Goal: Task Accomplishment & Management: Complete application form

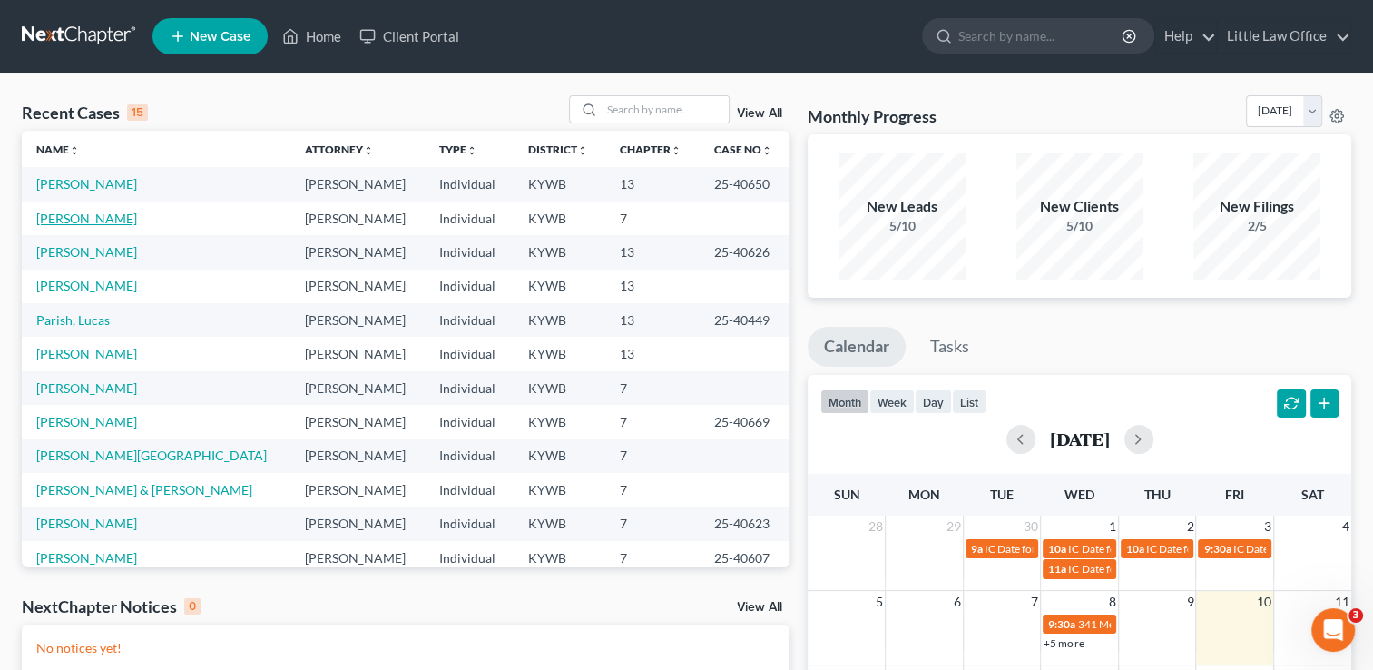
click at [91, 216] on link "Jackson, Mikayla" at bounding box center [86, 218] width 101 height 15
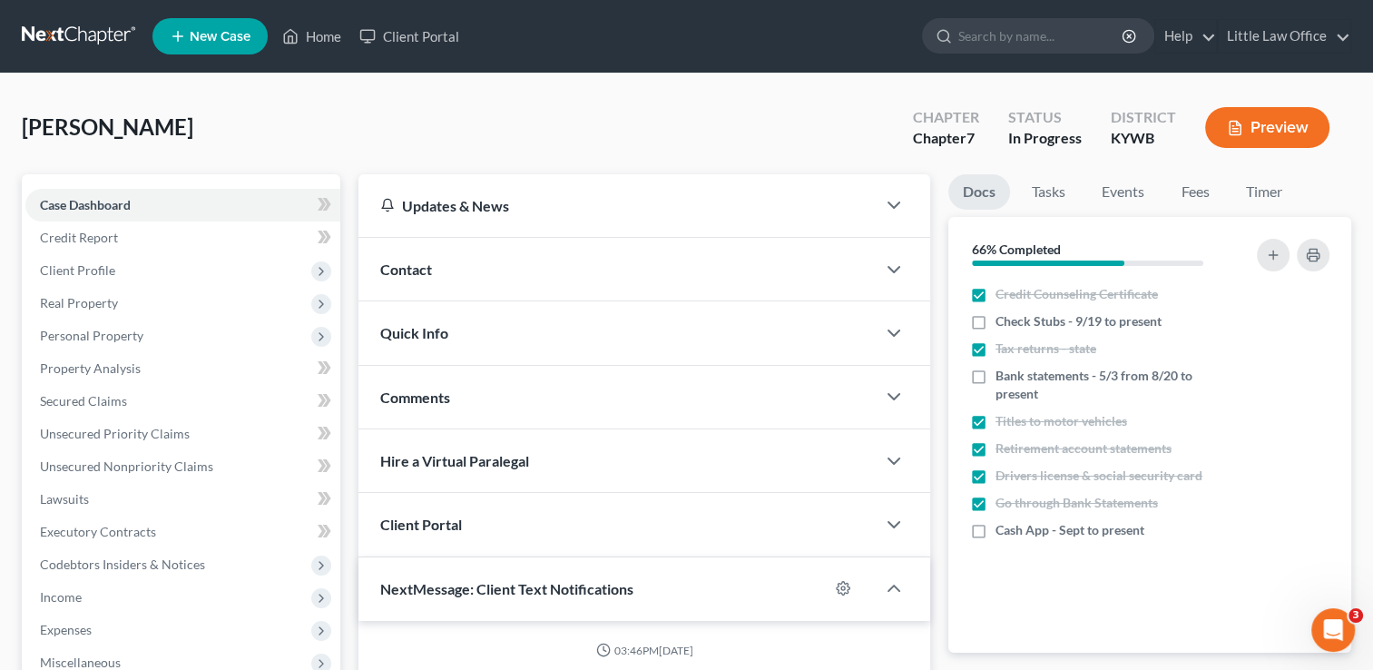
scroll to position [3805, 0]
click at [118, 369] on span "Property Analysis" at bounding box center [90, 367] width 101 height 15
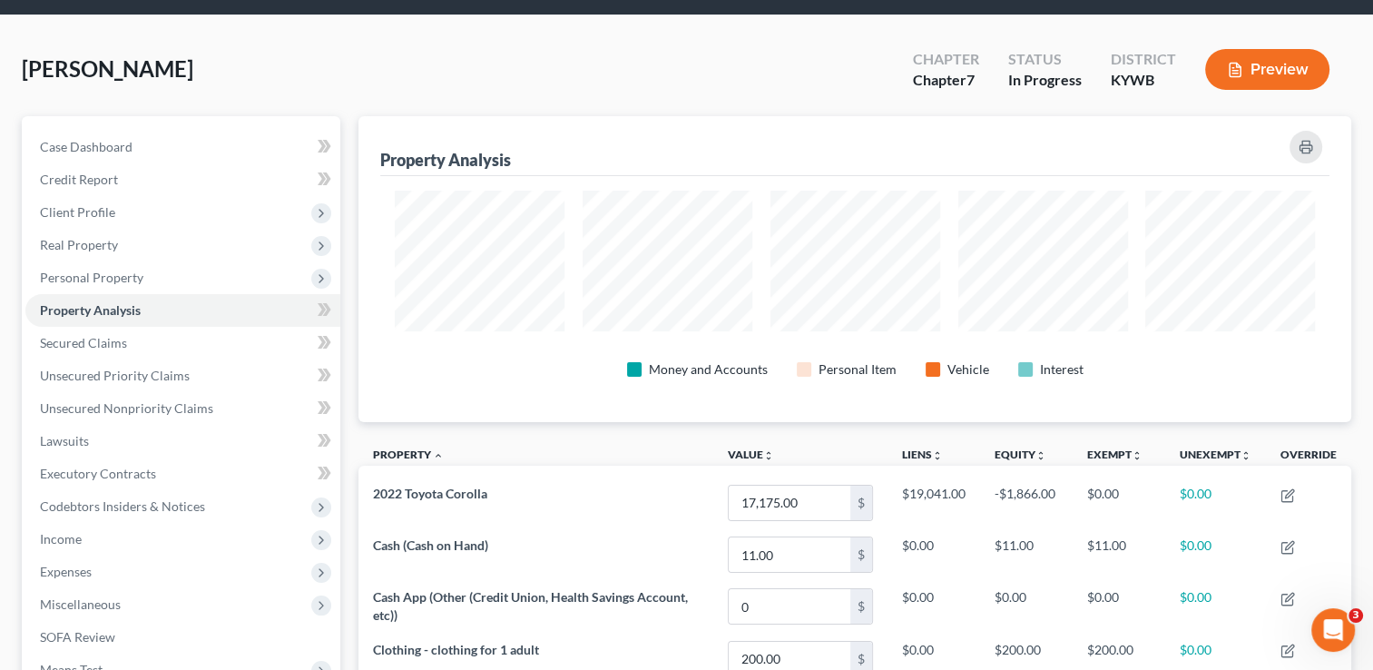
scroll to position [51, 0]
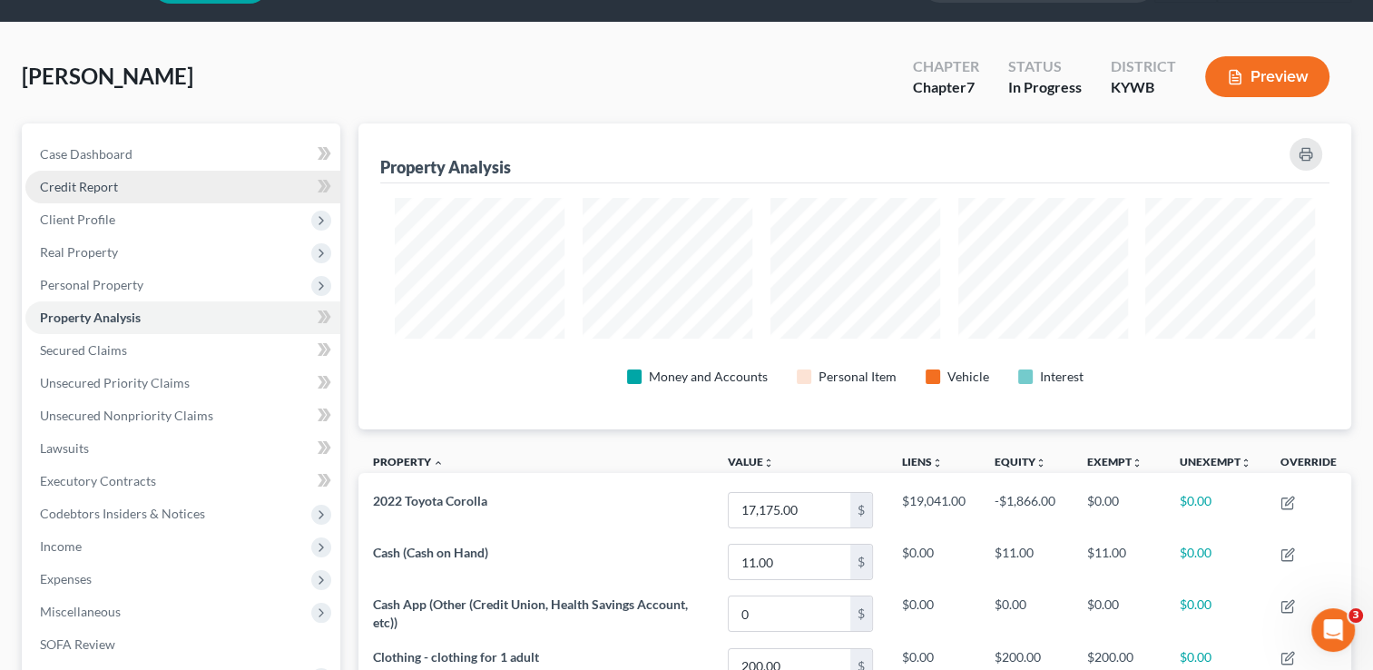
click at [93, 187] on span "Credit Report" at bounding box center [79, 186] width 78 height 15
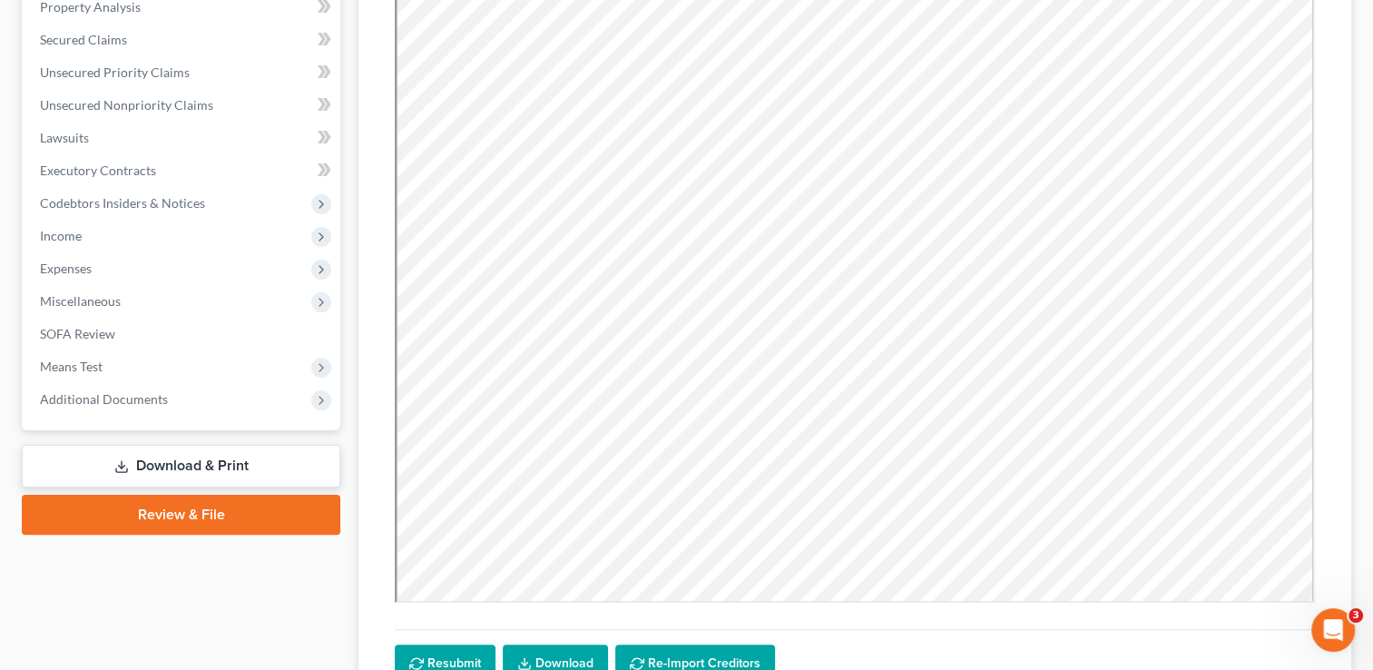
scroll to position [368, 0]
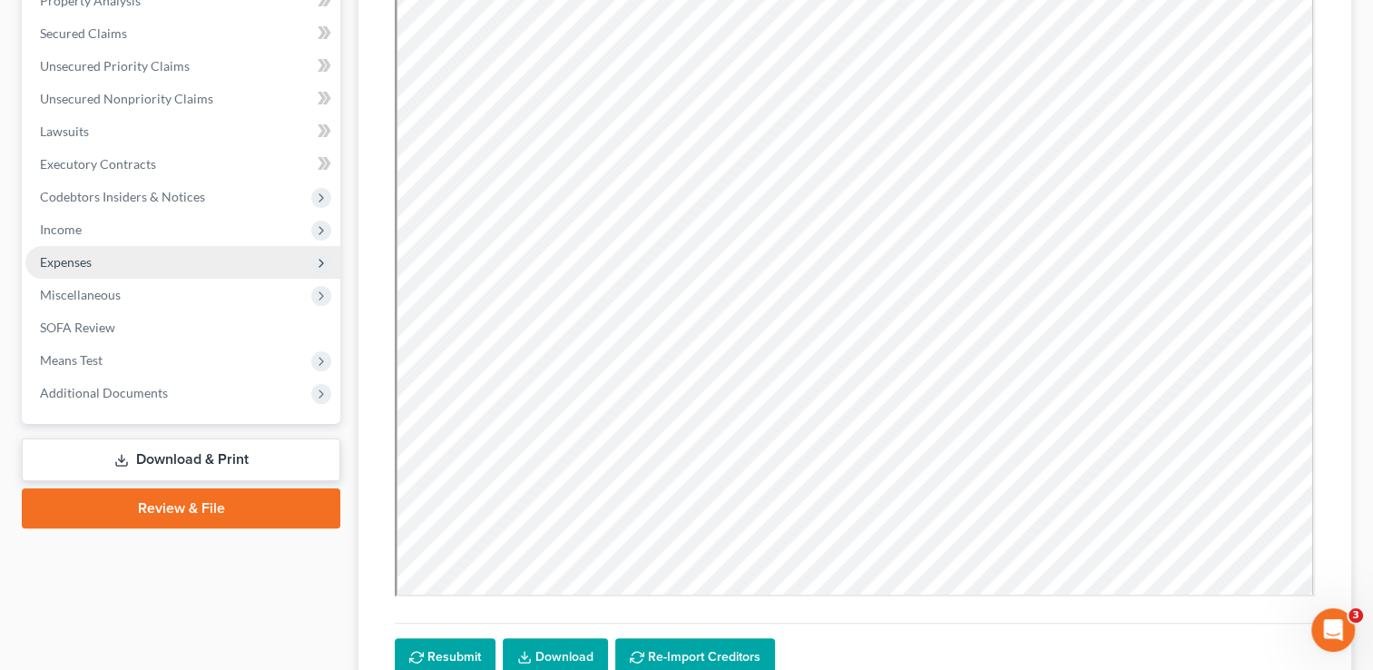
click at [98, 263] on span "Expenses" at bounding box center [182, 262] width 315 height 33
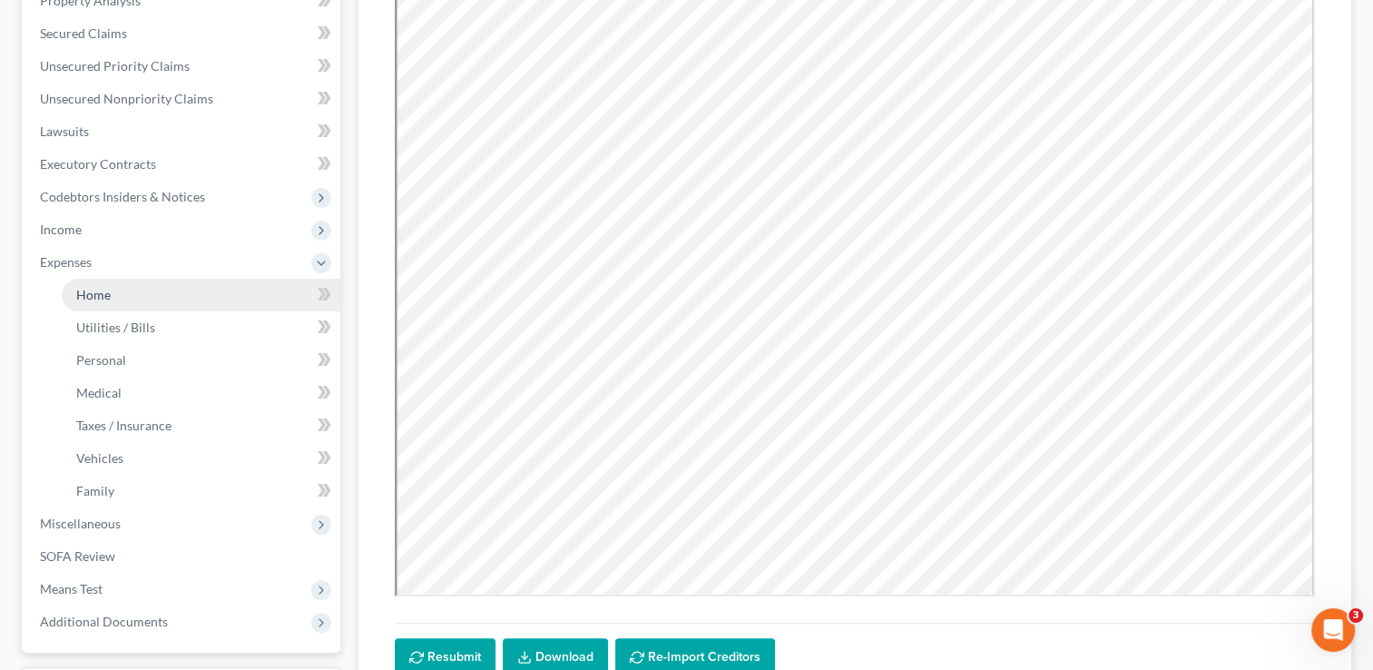
click at [81, 303] on link "Home" at bounding box center [201, 295] width 279 height 33
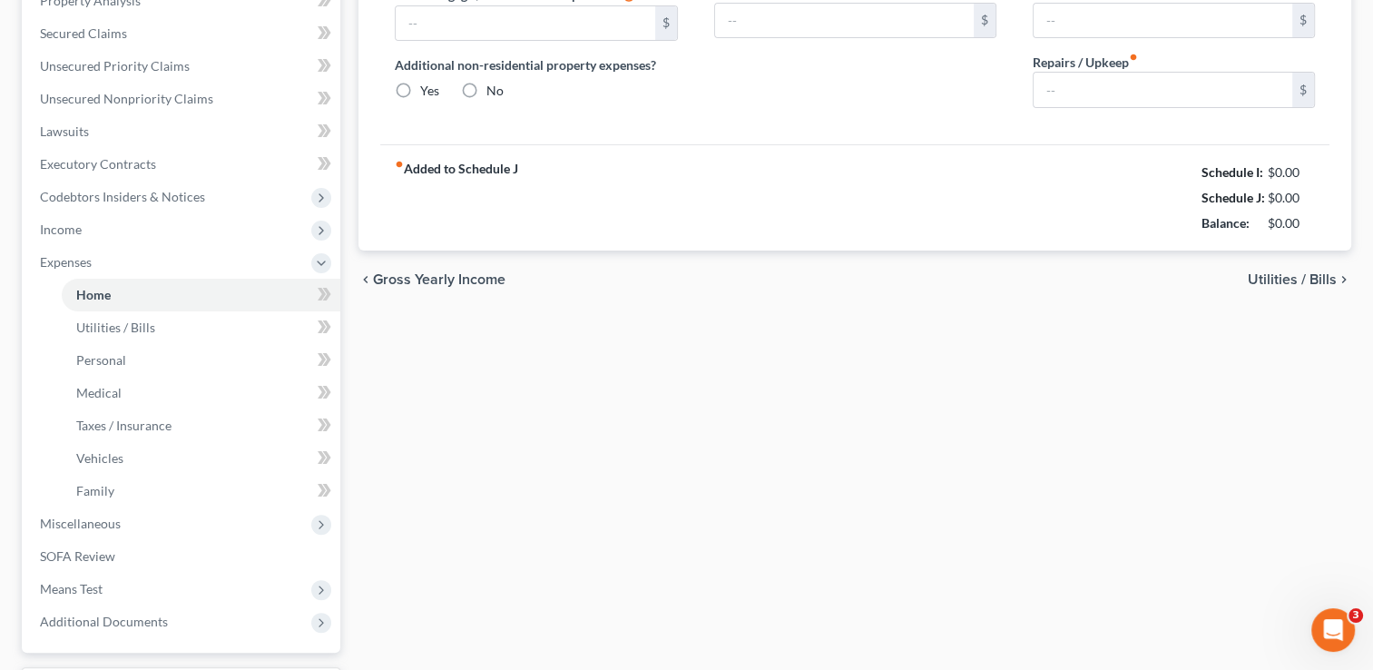
type input "634.00"
type input "0.00"
radio input "true"
type input "0.00"
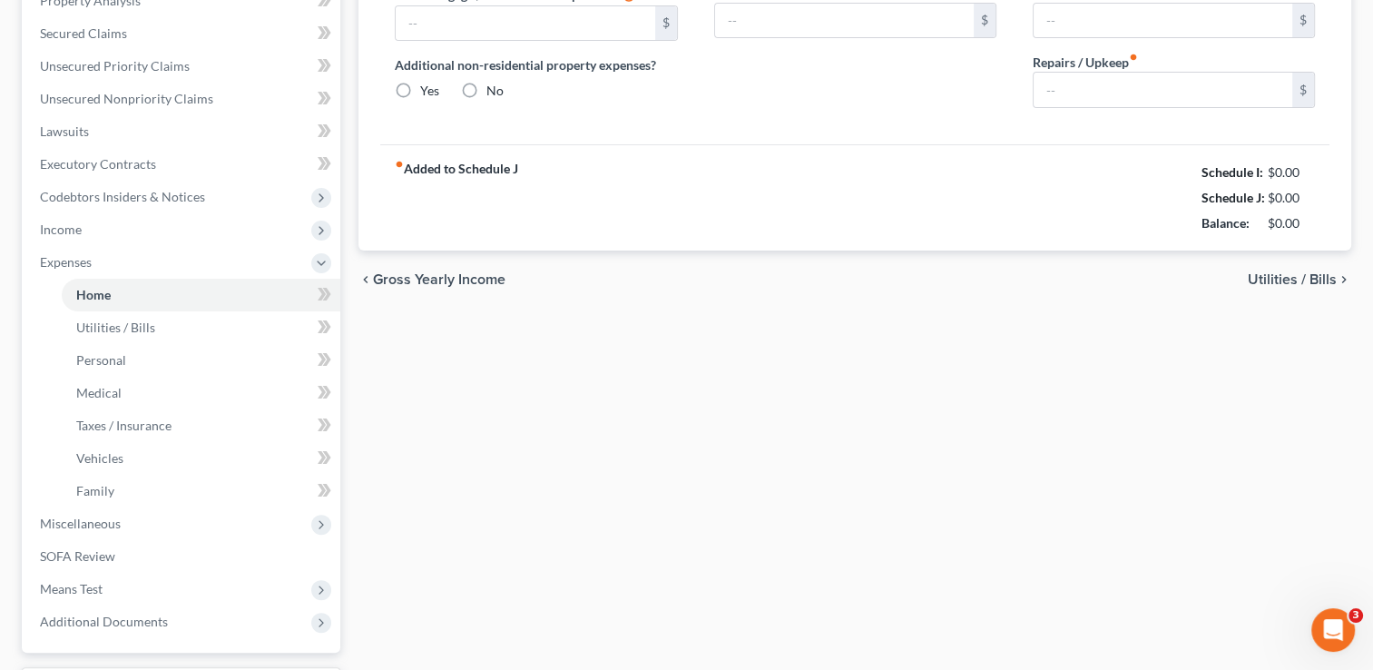
type input "0.00"
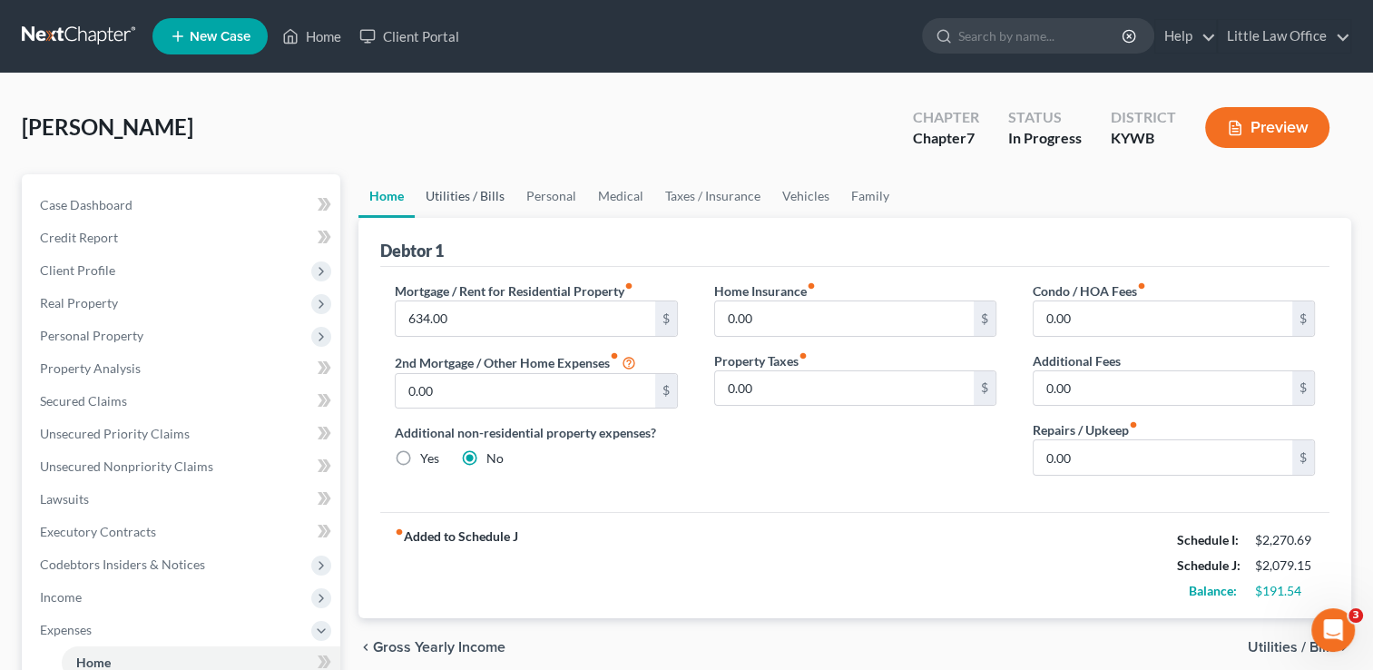
click at [476, 196] on link "Utilities / Bills" at bounding box center [465, 196] width 101 height 44
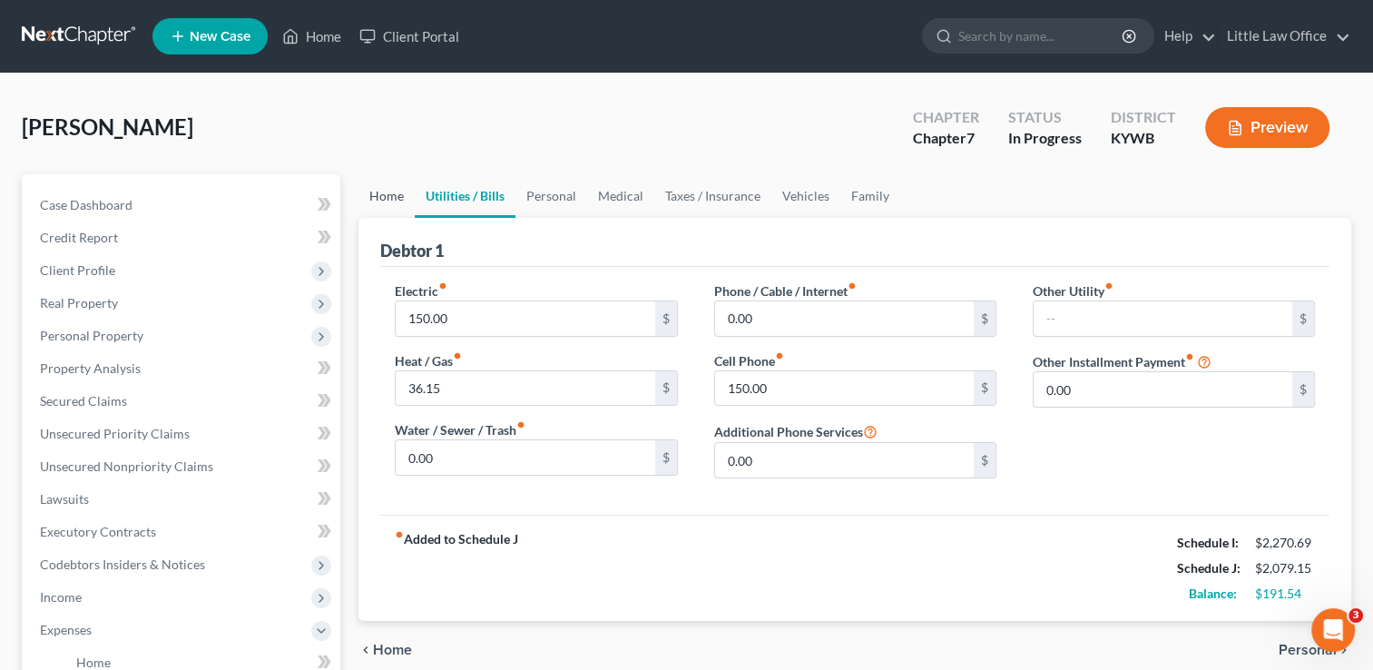
click at [393, 196] on link "Home" at bounding box center [387, 196] width 56 height 44
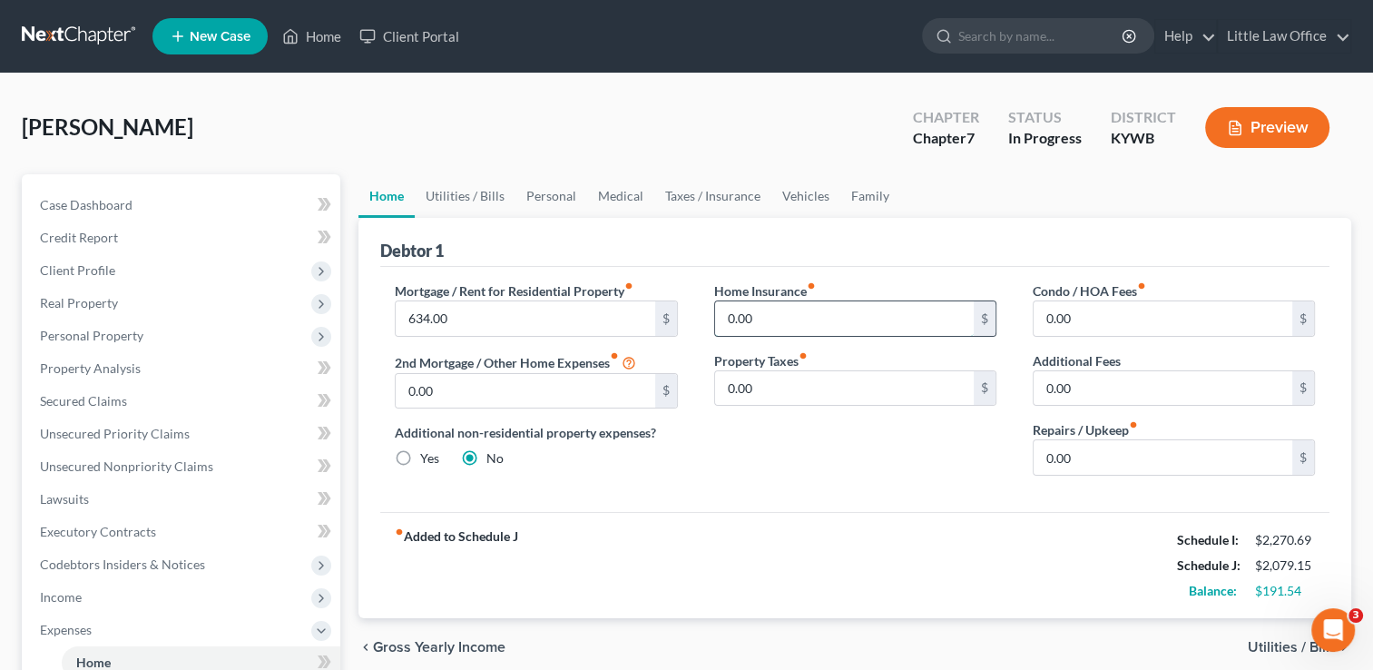
click at [804, 310] on input "0.00" at bounding box center [844, 318] width 259 height 34
type input "16."
click at [485, 190] on link "Utilities / Bills" at bounding box center [465, 196] width 101 height 44
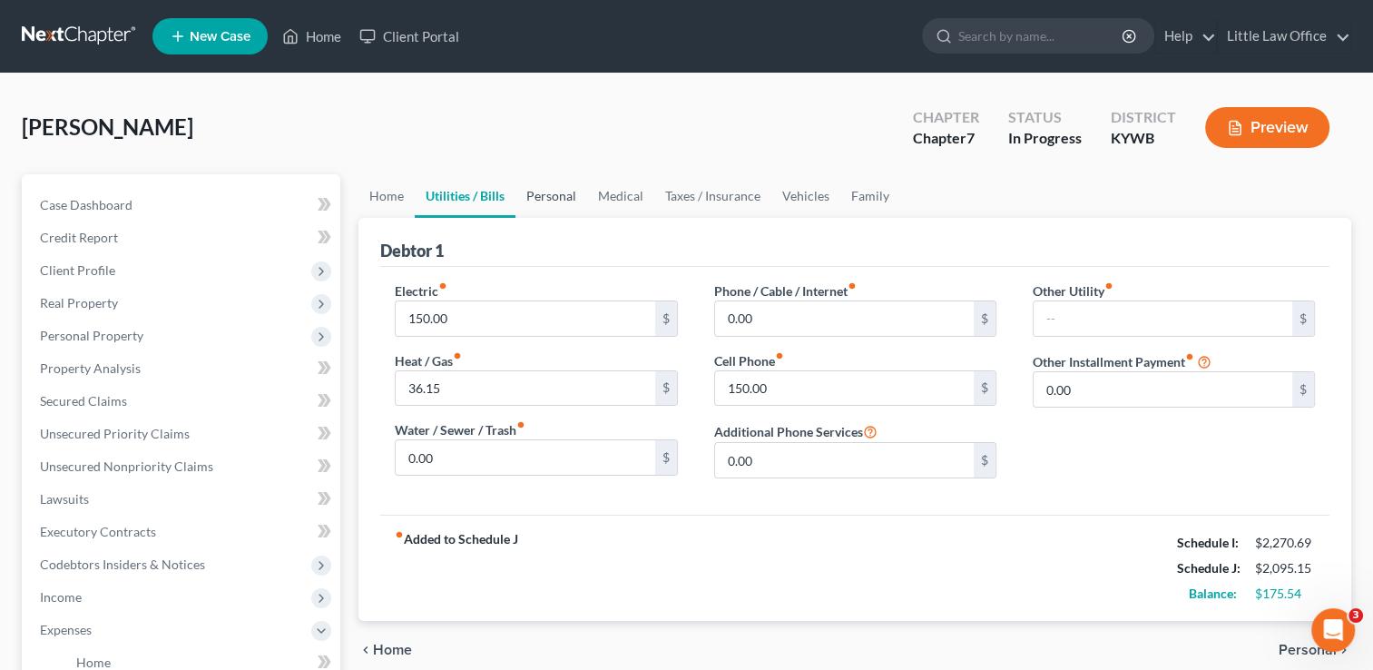
click at [549, 201] on link "Personal" at bounding box center [552, 196] width 72 height 44
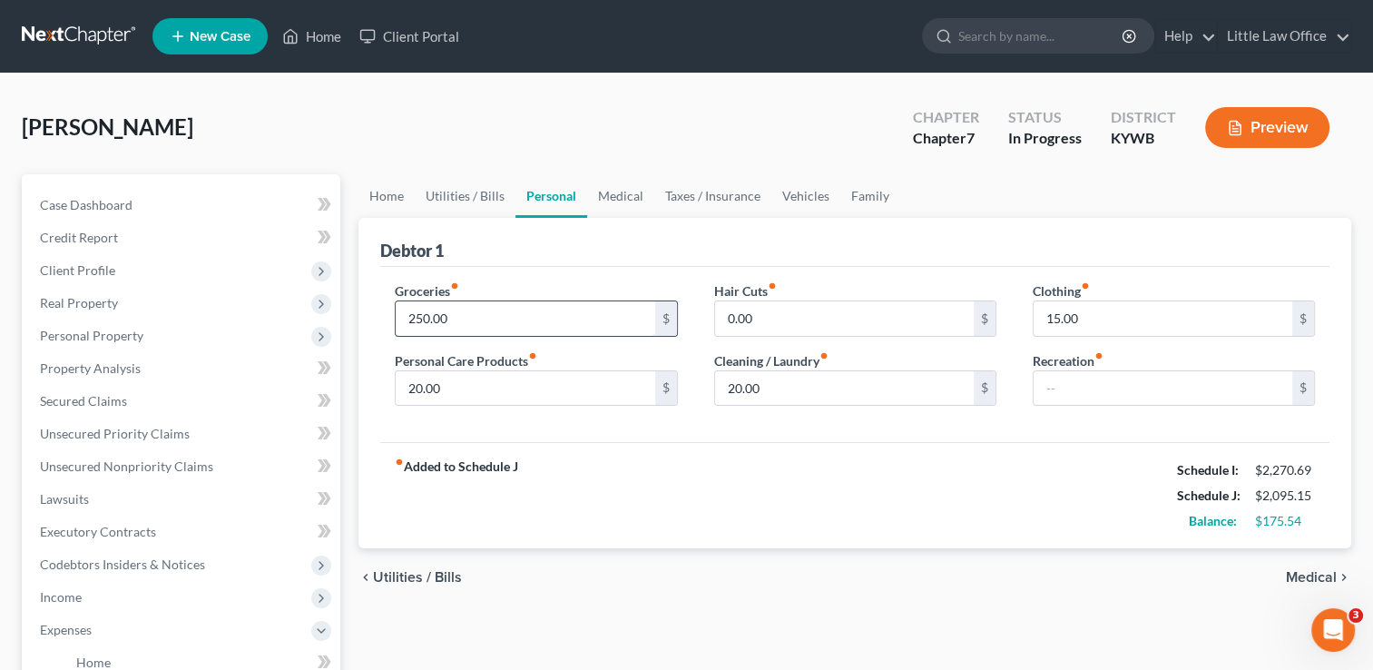
click at [477, 325] on input "250.00" at bounding box center [525, 318] width 259 height 34
type input "300"
click at [613, 474] on div "fiber_manual_record Added to Schedule J Schedule I: $2,270.69 Schedule J: $2,14…" at bounding box center [854, 495] width 949 height 106
click at [1078, 389] on input "text" at bounding box center [1163, 388] width 259 height 34
type input "25"
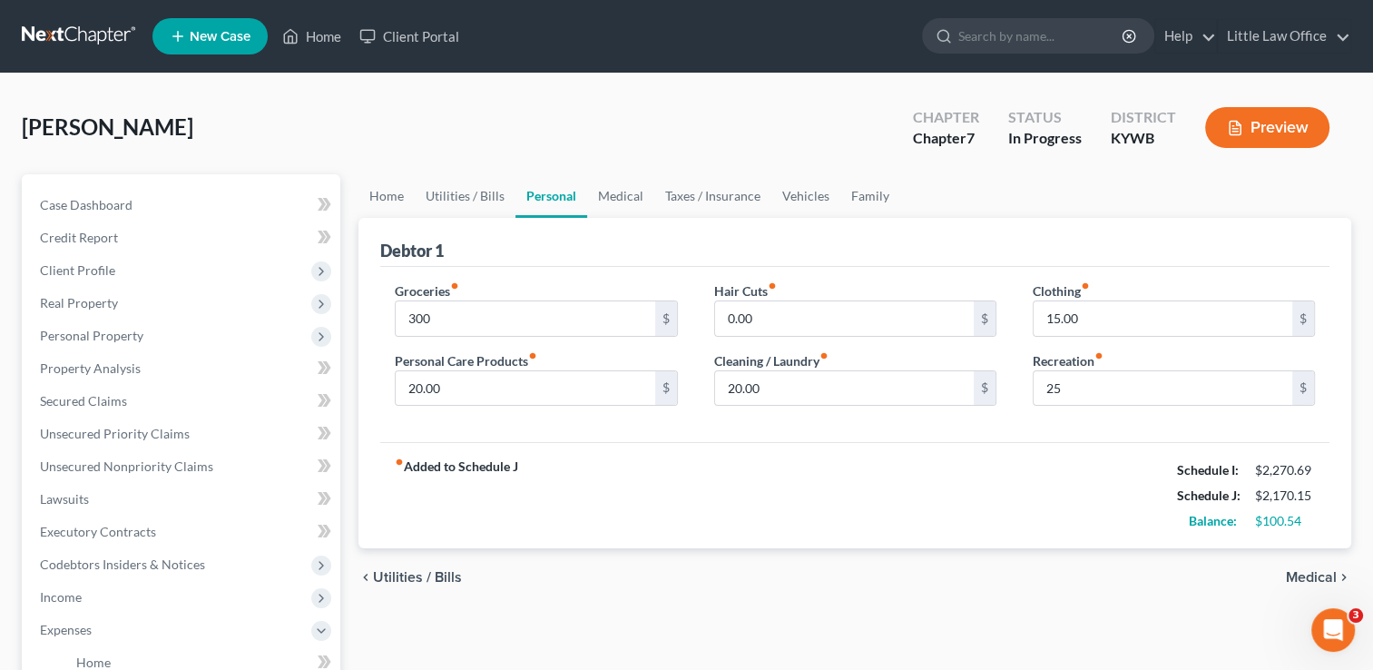
click at [1038, 495] on div "fiber_manual_record Added to Schedule J Schedule I: $2,270.69 Schedule J: $2,17…" at bounding box center [854, 495] width 949 height 106
click at [549, 380] on input "20.00" at bounding box center [525, 388] width 259 height 34
type input "25"
click at [819, 388] on input "20.00" at bounding box center [844, 388] width 259 height 34
type input "25"
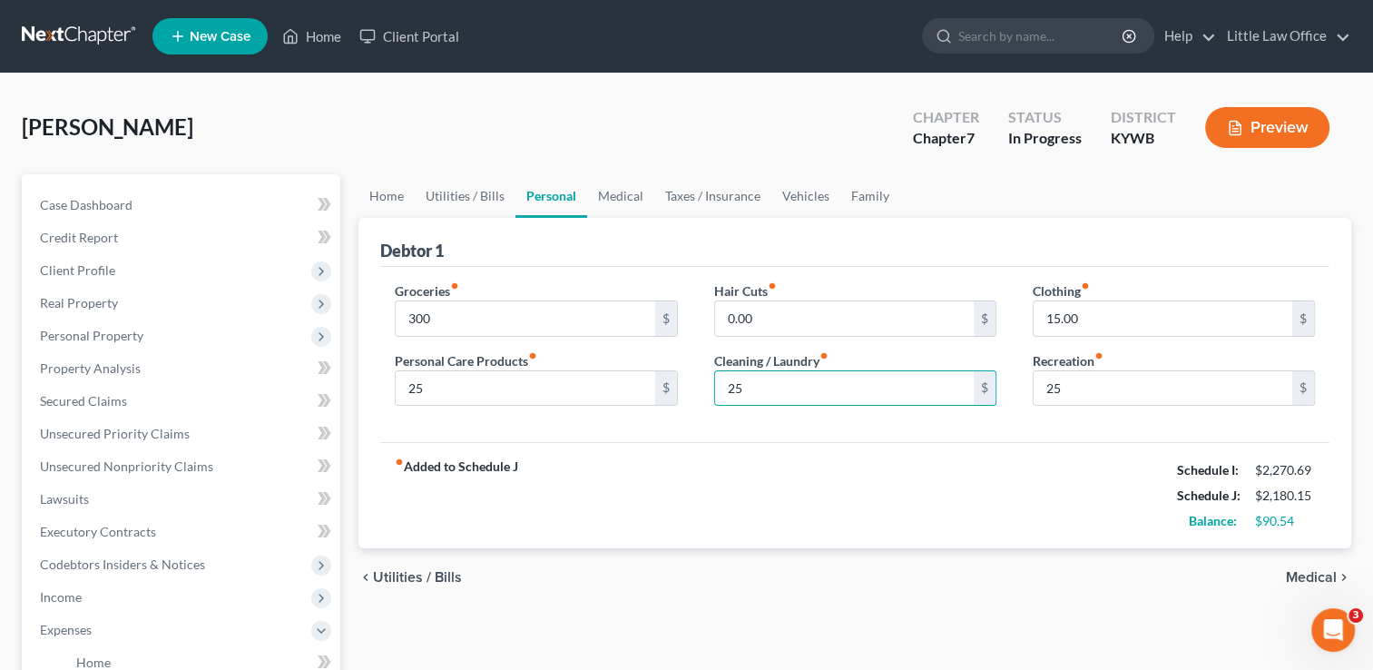
click at [610, 522] on div "fiber_manual_record Added to Schedule J Schedule I: $2,270.69 Schedule J: $2,18…" at bounding box center [854, 495] width 949 height 106
click at [1303, 34] on link "Little Law Office" at bounding box center [1284, 36] width 133 height 33
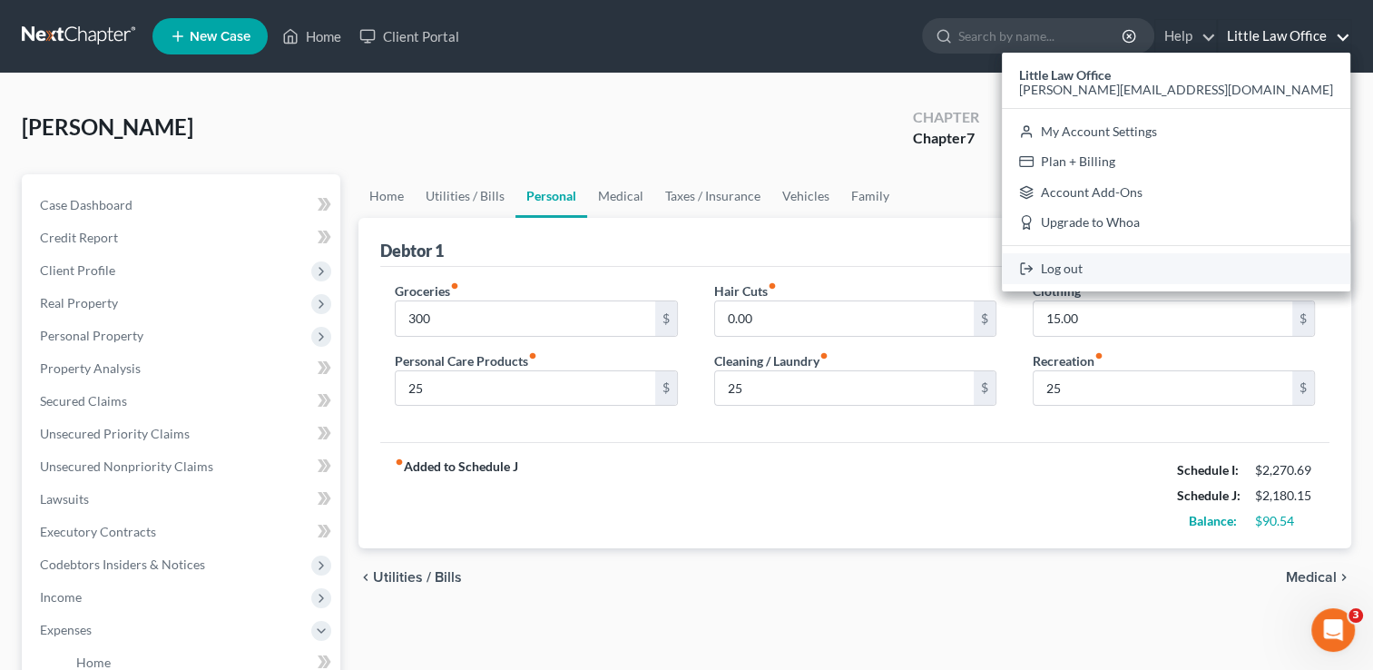
click at [1236, 260] on link "Log out" at bounding box center [1176, 268] width 349 height 31
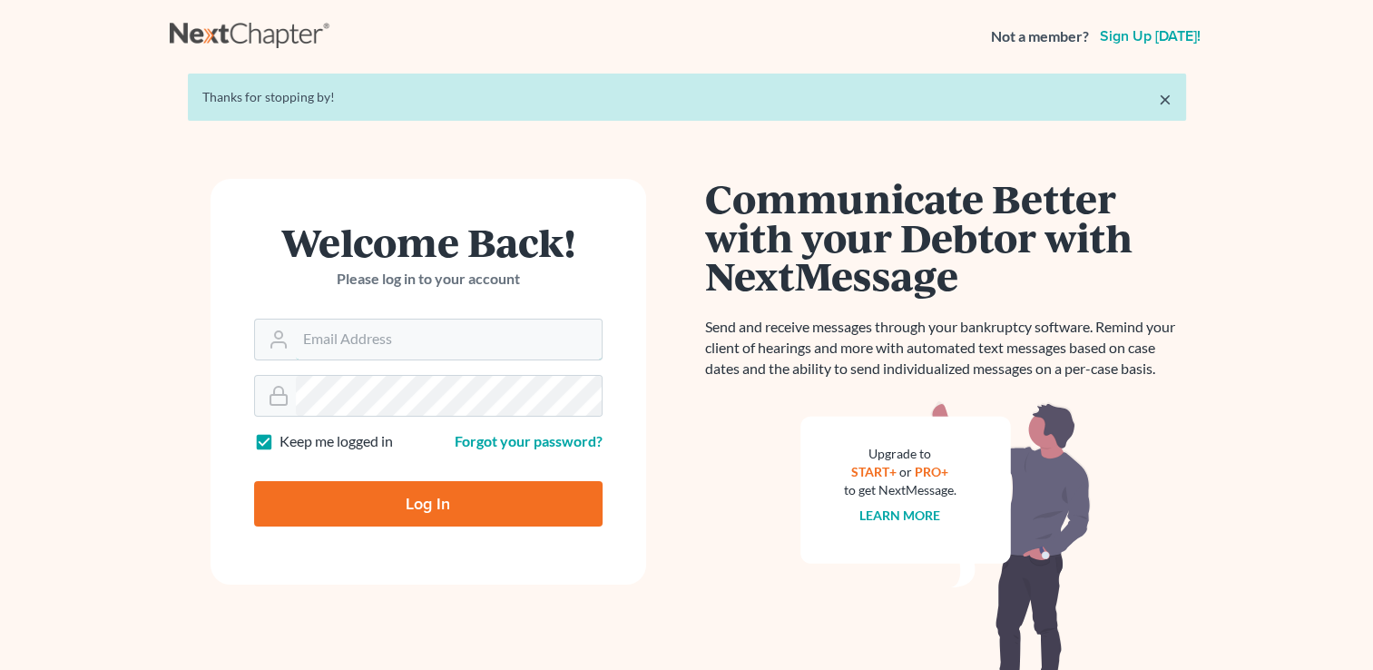
type input "[PERSON_NAME][EMAIL_ADDRESS][DOMAIN_NAME]"
